Goal: Task Accomplishment & Management: Manage account settings

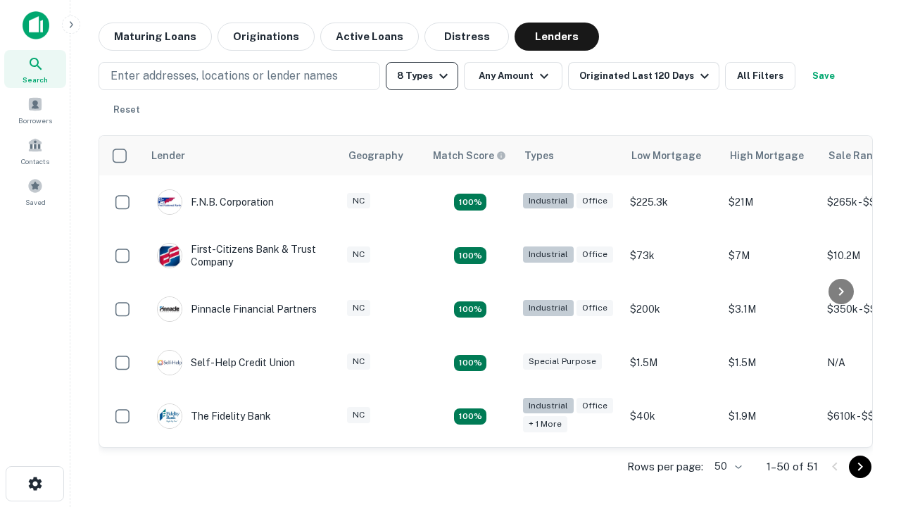
click at [422, 76] on button "8 Types" at bounding box center [422, 76] width 73 height 28
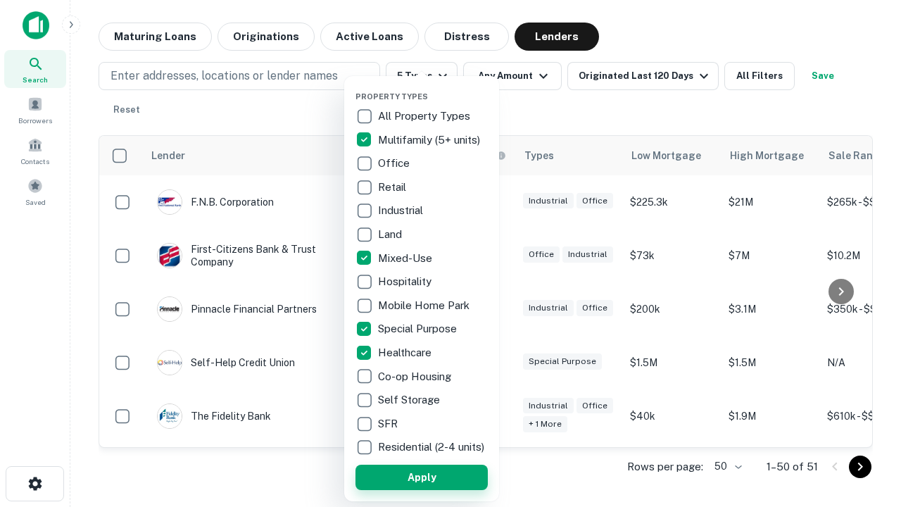
click at [422, 477] on button "Apply" at bounding box center [422, 477] width 132 height 25
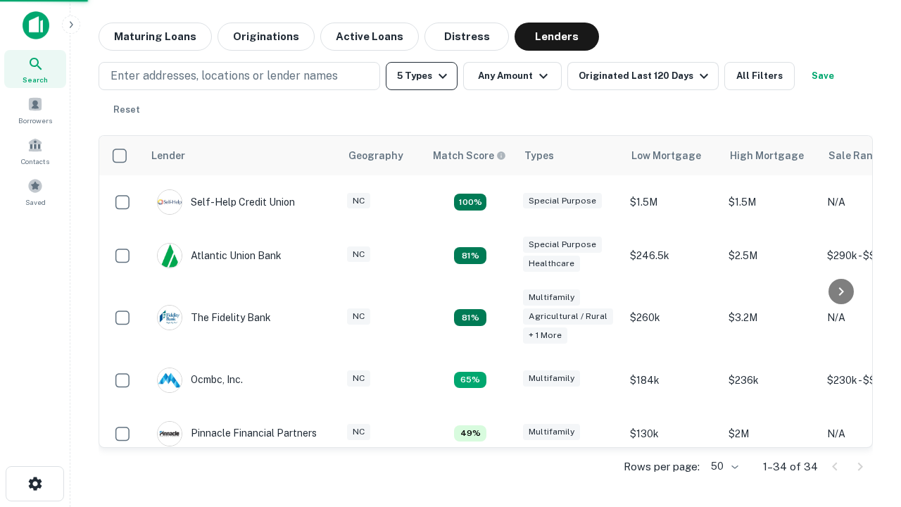
click at [422, 76] on button "5 Types" at bounding box center [422, 76] width 72 height 28
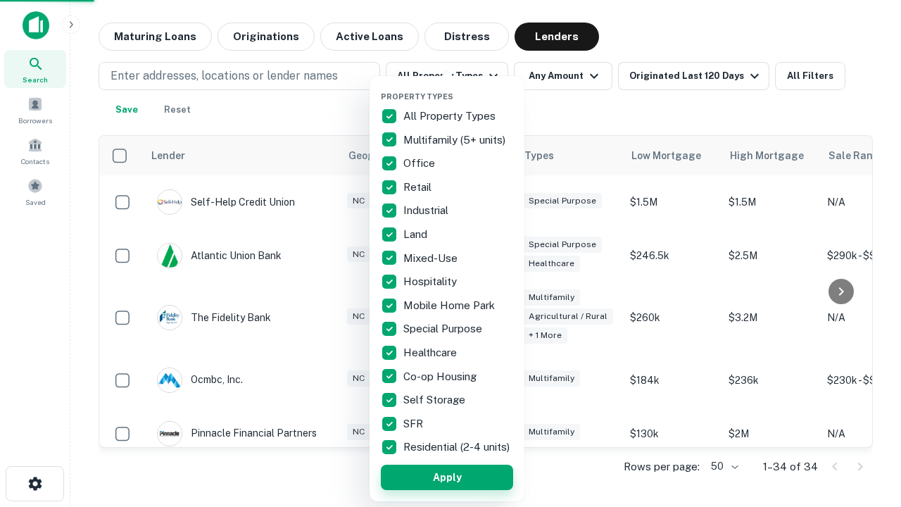
click at [447, 477] on button "Apply" at bounding box center [447, 477] width 132 height 25
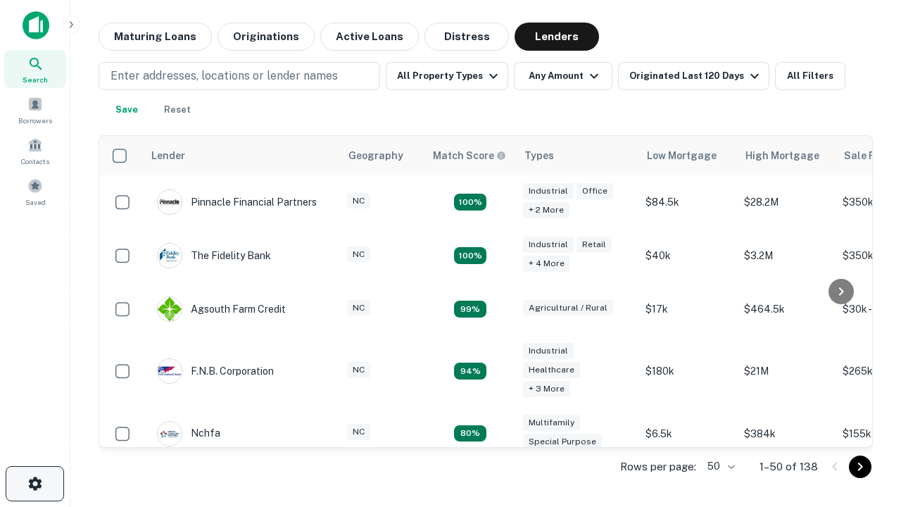
click at [34, 484] on icon "button" at bounding box center [35, 483] width 17 height 17
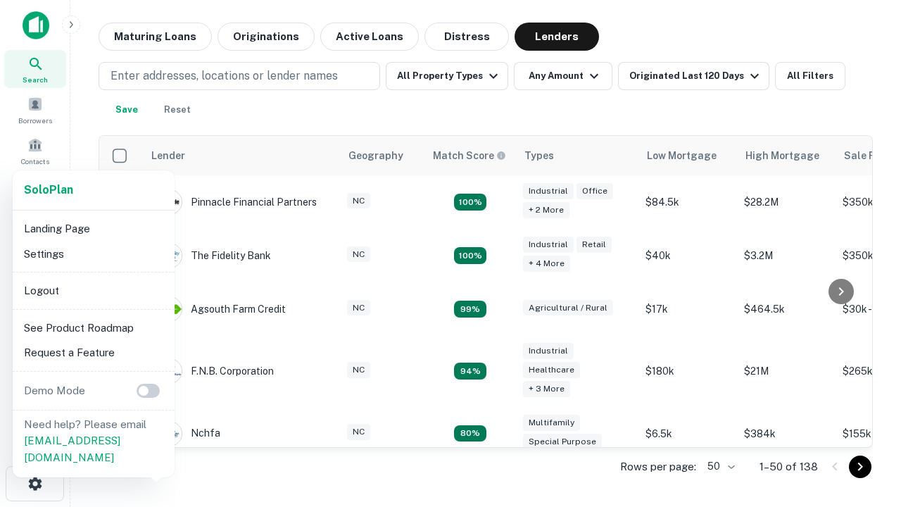
click at [93, 290] on li "Logout" at bounding box center [93, 290] width 151 height 25
